Goal: Use online tool/utility: Use online tool/utility

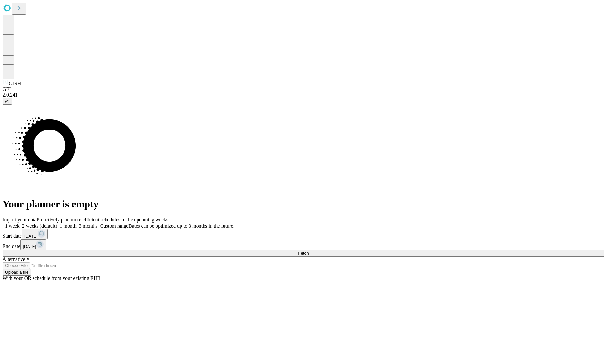
click at [309, 251] on span "Fetch" at bounding box center [303, 253] width 10 height 5
